Goal: Task Accomplishment & Management: Manage account settings

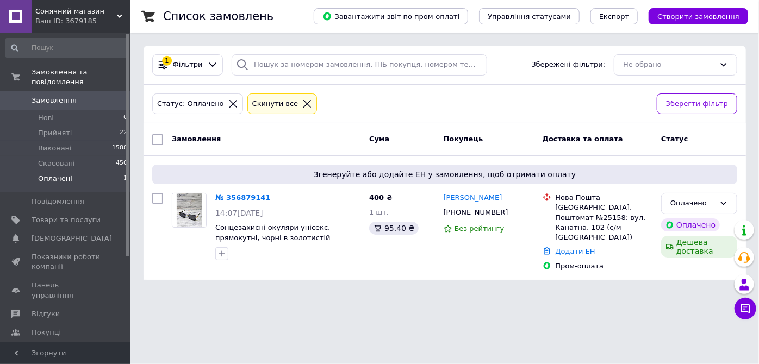
click at [48, 174] on span "Оплачені" at bounding box center [55, 179] width 34 height 10
click at [243, 195] on link "№ 356879141" at bounding box center [242, 197] width 55 height 8
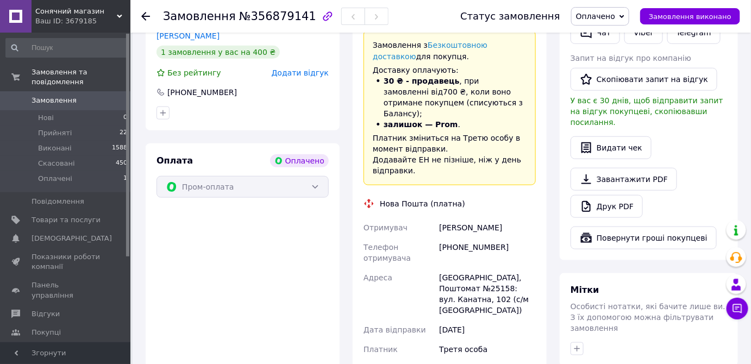
scroll to position [296, 0]
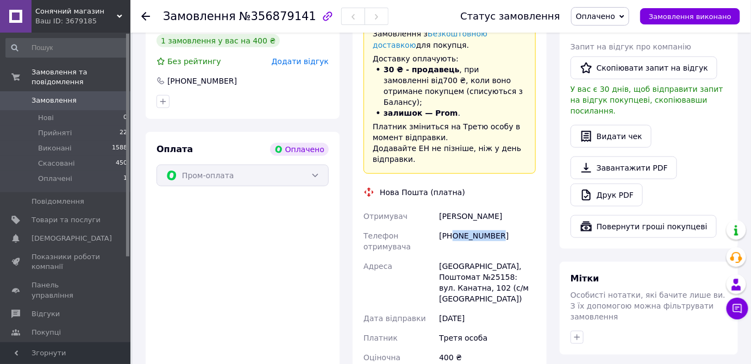
drag, startPoint x: 496, startPoint y: 216, endPoint x: 453, endPoint y: 216, distance: 42.4
click at [453, 226] on div "[PHONE_NUMBER]" at bounding box center [487, 241] width 101 height 30
copy div "0935540524"
drag, startPoint x: 468, startPoint y: 193, endPoint x: 437, endPoint y: 190, distance: 31.1
click at [437, 207] on div "[PERSON_NAME]" at bounding box center [487, 217] width 101 height 20
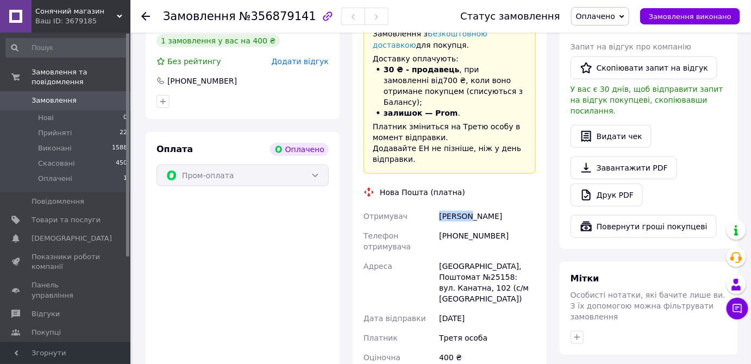
copy div "[PERSON_NAME]"
drag, startPoint x: 494, startPoint y: 197, endPoint x: 473, endPoint y: 197, distance: 20.7
click at [473, 207] on div "[PERSON_NAME]" at bounding box center [487, 217] width 101 height 20
copy div "Кіріл"
drag, startPoint x: 461, startPoint y: 244, endPoint x: 433, endPoint y: 244, distance: 27.7
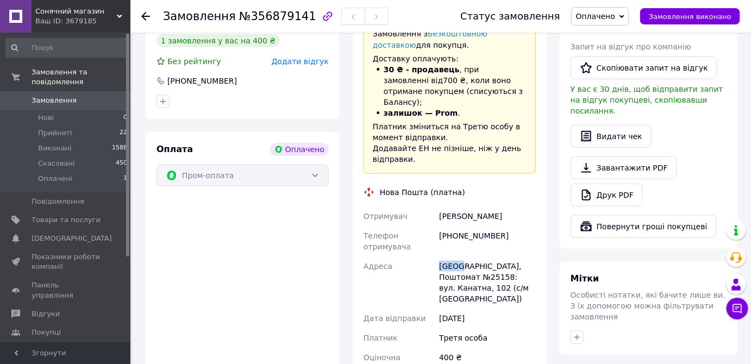
click at [433, 244] on div "Отримувач [PERSON_NAME] Телефон отримувача [PHONE_NUMBER] [GEOGRAPHIC_DATA]: ву…" at bounding box center [449, 293] width 177 height 172
drag, startPoint x: 513, startPoint y: 246, endPoint x: 530, endPoint y: 246, distance: 17.9
click at [530, 257] on div "[GEOGRAPHIC_DATA], Поштомат №25158: вул. Канатна, 102 (с/м [GEOGRAPHIC_DATA])" at bounding box center [487, 283] width 101 height 52
copy div "25158"
click at [615, 18] on span "Оплачено" at bounding box center [595, 16] width 39 height 9
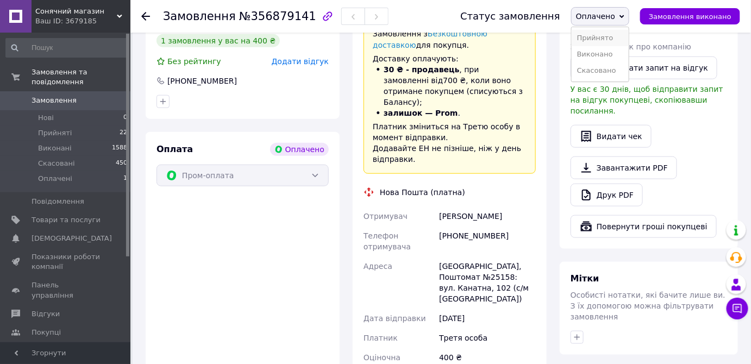
click at [618, 38] on li "Прийнято" at bounding box center [600, 38] width 57 height 16
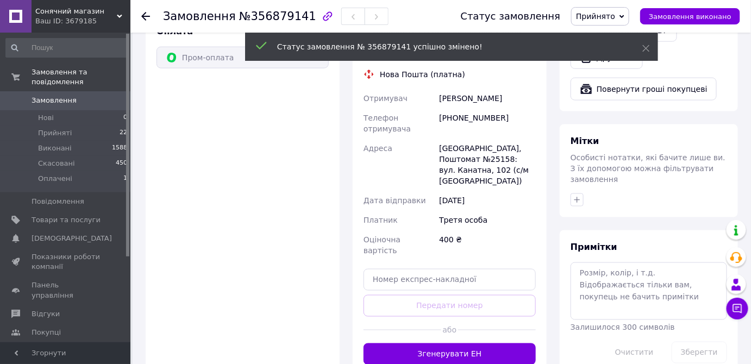
scroll to position [445, 0]
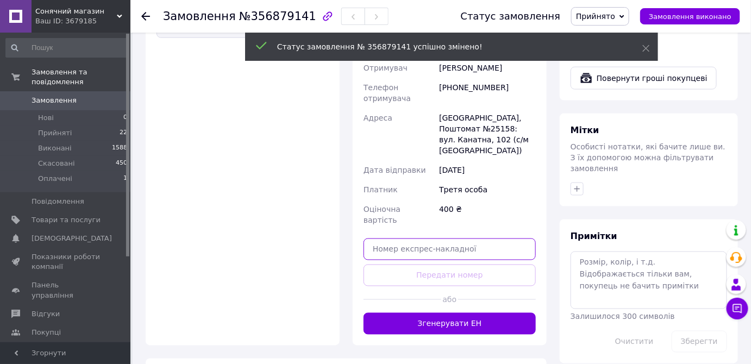
click at [396, 239] on input "text" at bounding box center [450, 250] width 172 height 22
paste input "20451225155363"
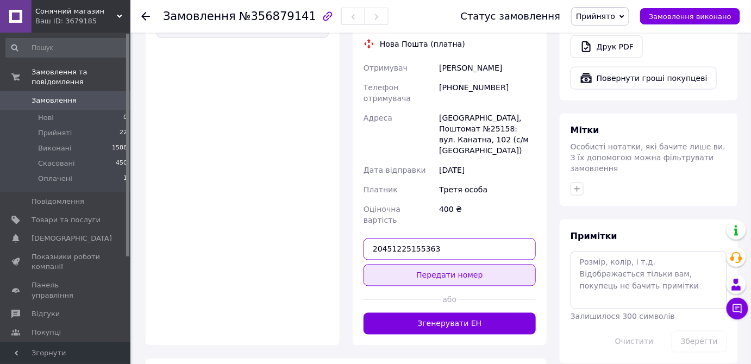
type input "20451225155363"
click at [449, 265] on button "Передати номер" at bounding box center [450, 276] width 172 height 22
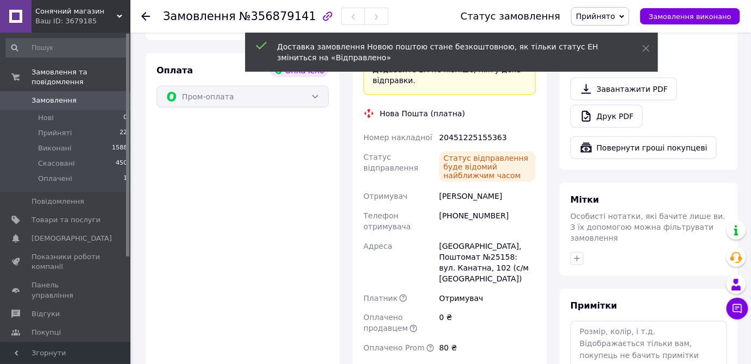
scroll to position [346, 0]
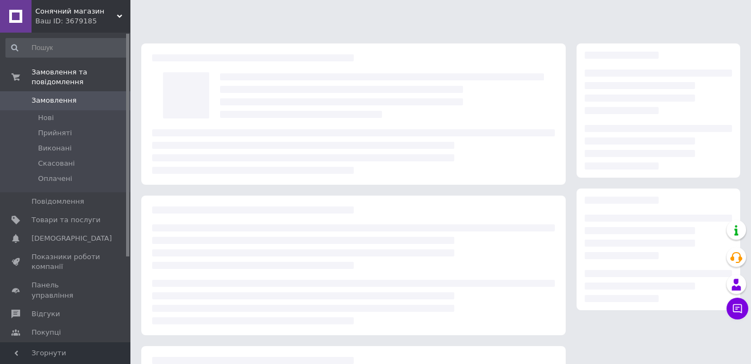
scroll to position [132, 0]
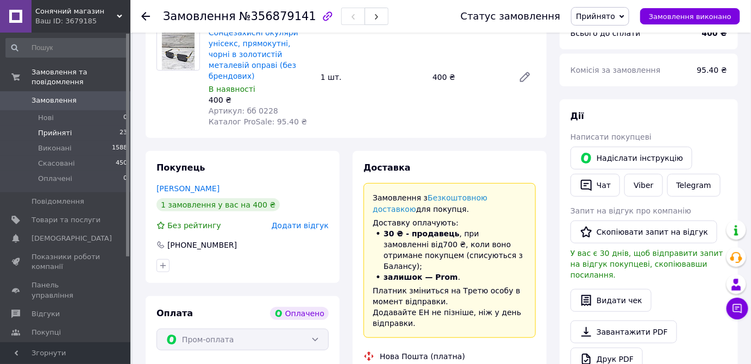
click at [82, 127] on li "Прийняті 23" at bounding box center [67, 133] width 134 height 15
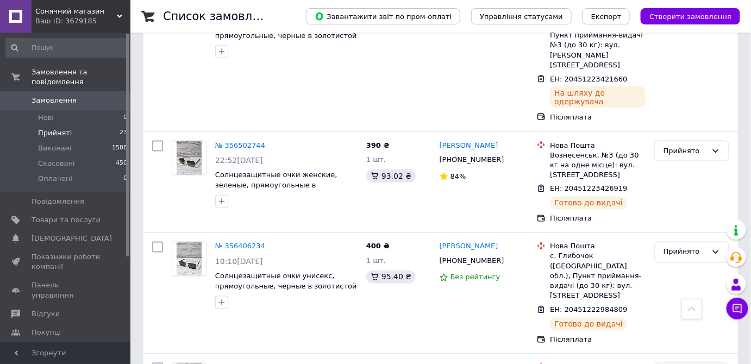
scroll to position [2007, 0]
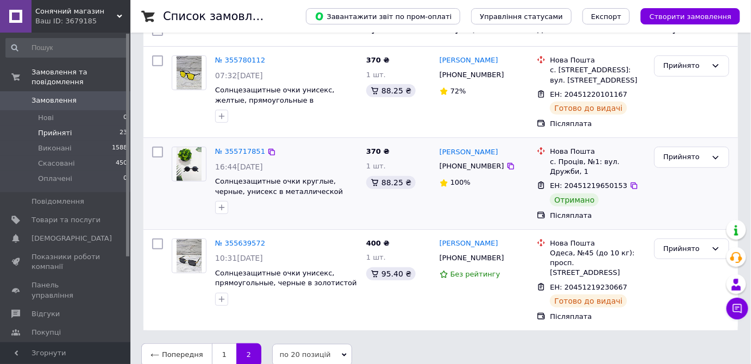
scroll to position [111, 0]
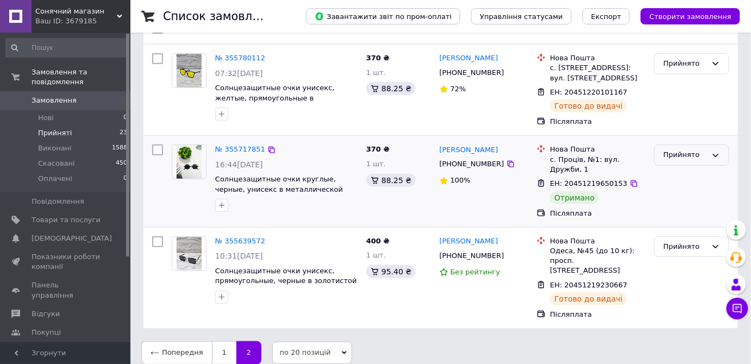
click at [678, 160] on div "Прийнято" at bounding box center [691, 155] width 75 height 21
click at [682, 170] on li "Виконано" at bounding box center [692, 178] width 74 height 20
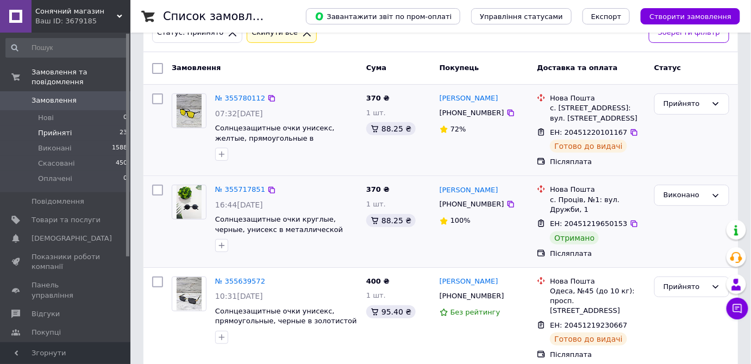
scroll to position [0, 0]
